Goal: Transaction & Acquisition: Purchase product/service

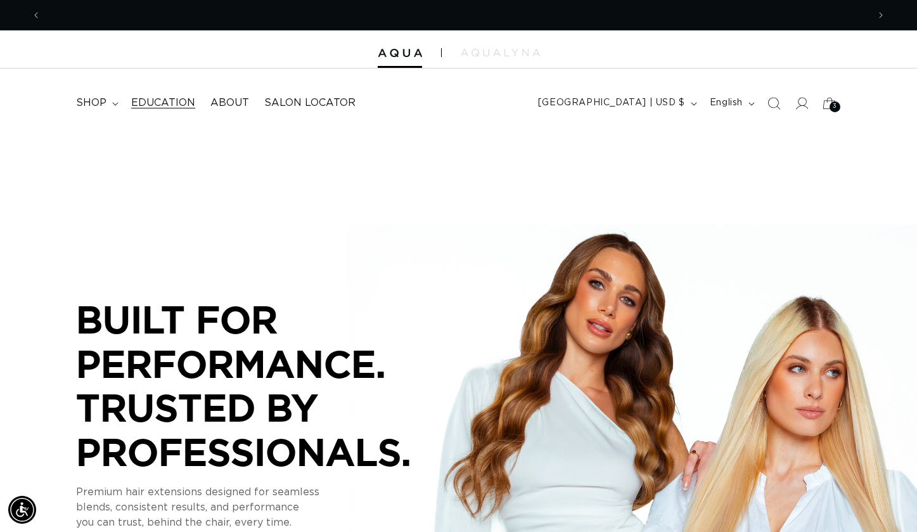
scroll to position [0, 827]
click at [93, 105] on span "shop" at bounding box center [91, 102] width 30 height 13
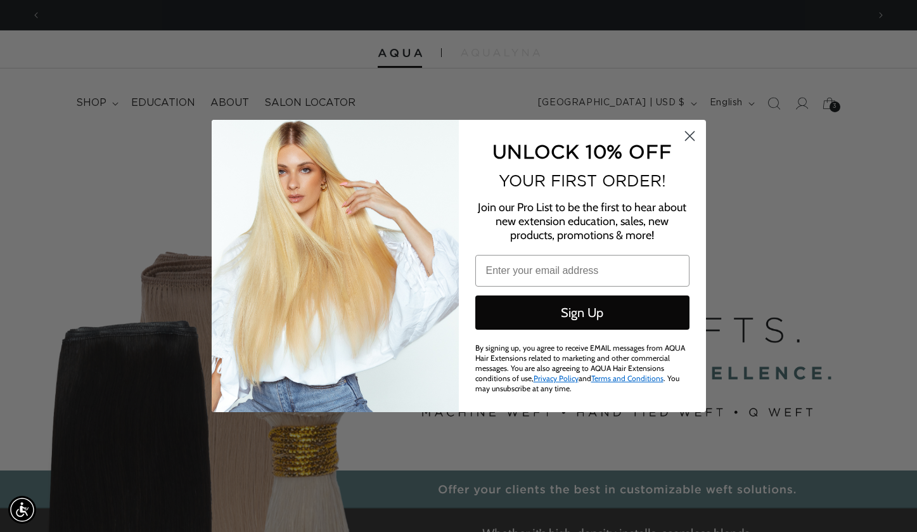
scroll to position [0, 0]
click at [689, 136] on circle "Close dialog" at bounding box center [689, 135] width 21 height 21
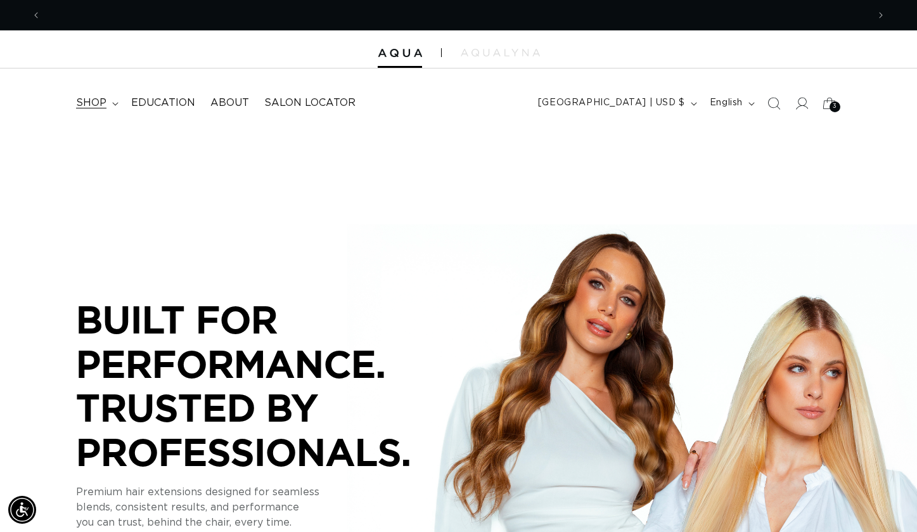
scroll to position [0, 827]
click at [105, 105] on span "shop" at bounding box center [91, 102] width 30 height 13
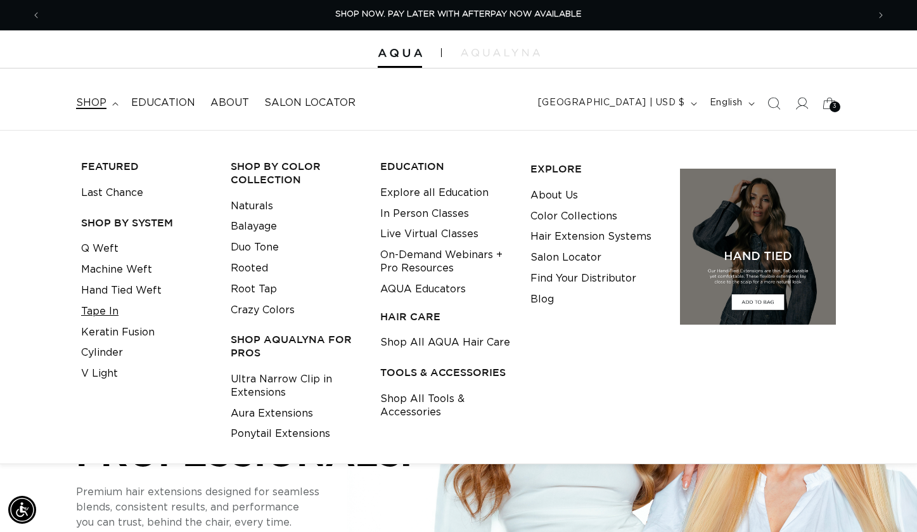
click at [98, 306] on link "Tape In" at bounding box center [99, 311] width 37 height 21
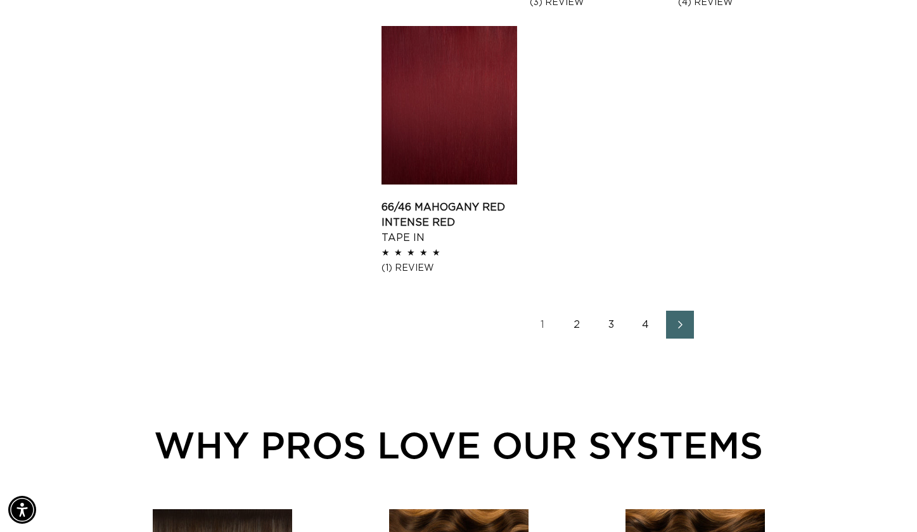
scroll to position [1712, 0]
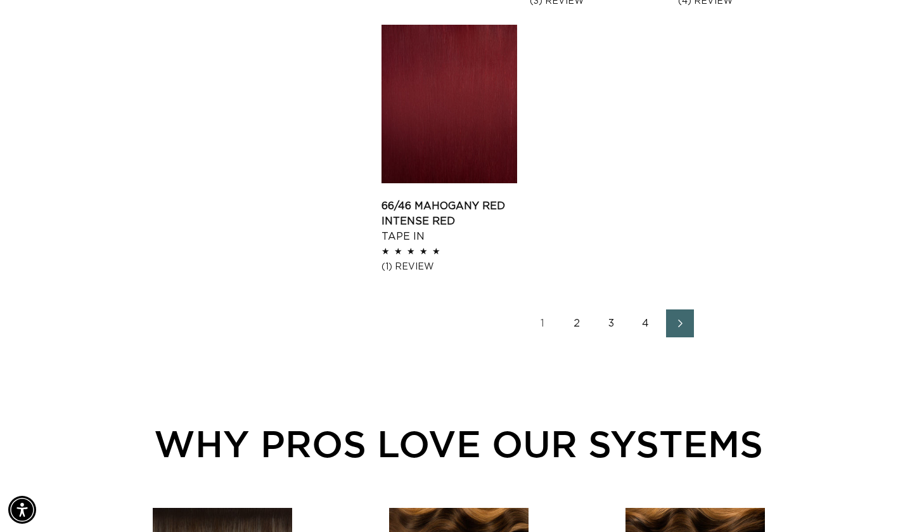
click at [580, 317] on link "2" at bounding box center [577, 323] width 28 height 28
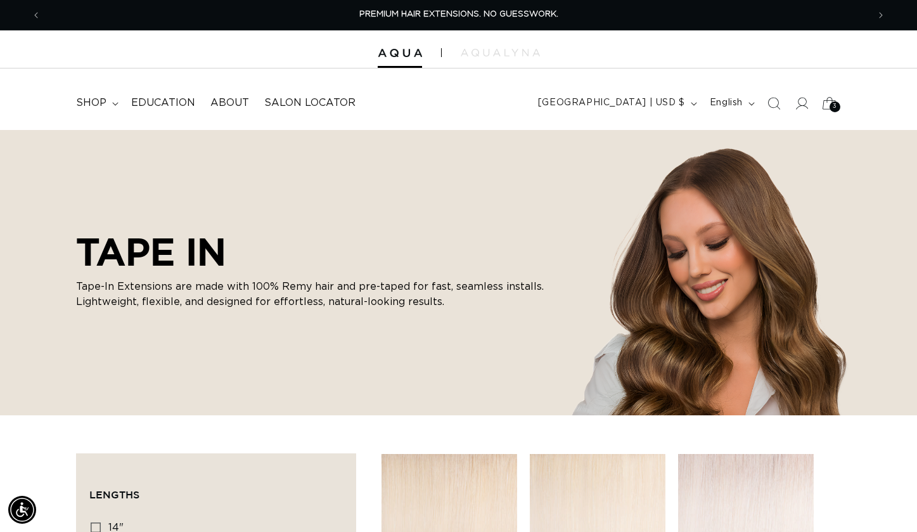
click at [831, 101] on div "3 3" at bounding box center [835, 106] width 11 height 11
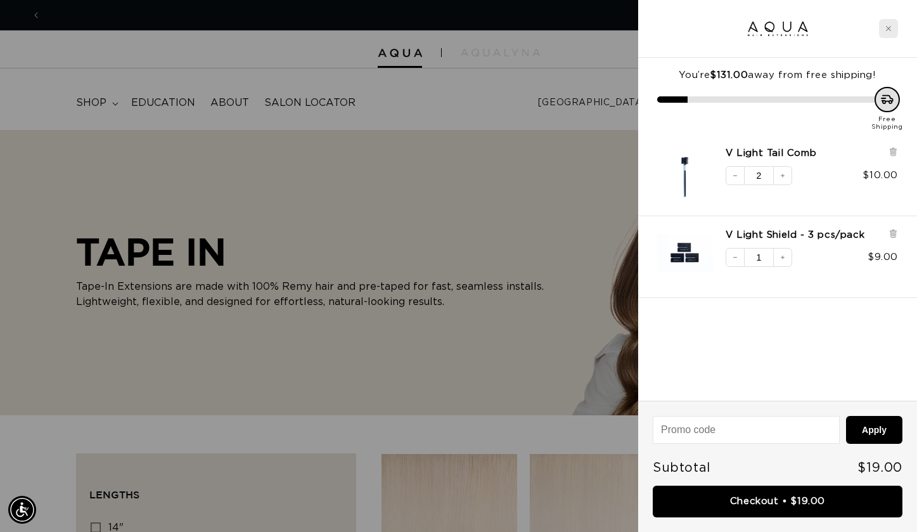
scroll to position [0, 1654]
click at [885, 29] on div "Close cart" at bounding box center [888, 28] width 19 height 19
